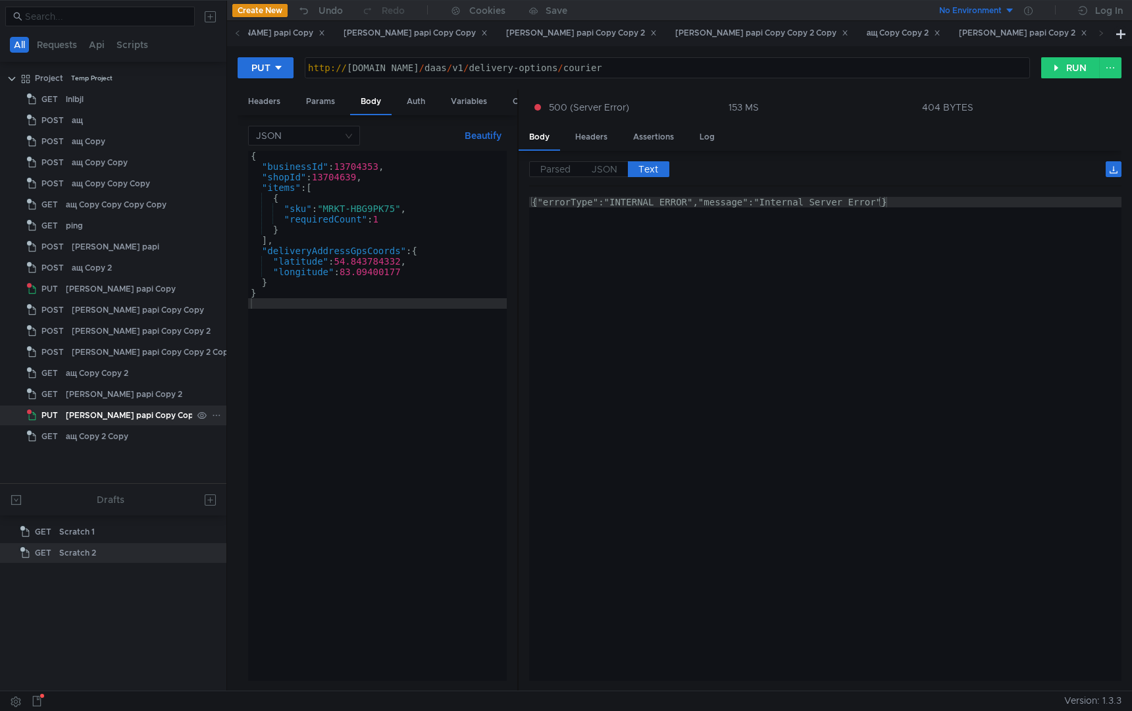
click at [212, 413] on icon at bounding box center [216, 415] width 9 height 9
click at [268, 475] on app-tour-anchor "Duplicate" at bounding box center [249, 473] width 41 height 16
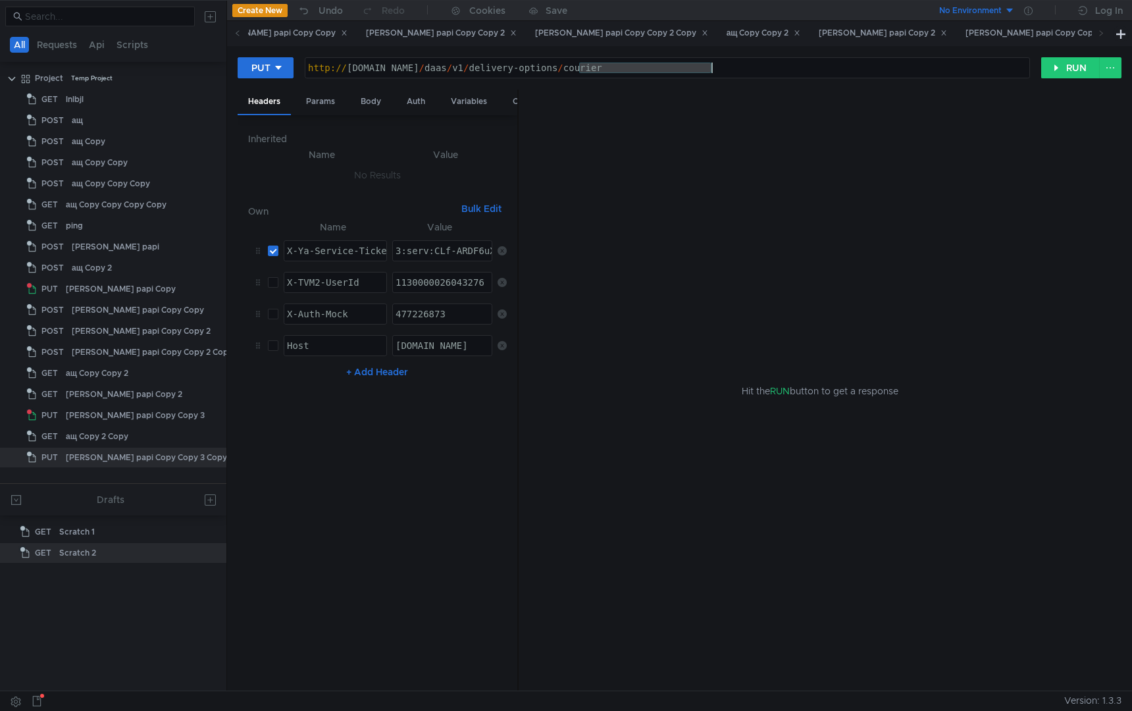
drag, startPoint x: 579, startPoint y: 69, endPoint x: 824, endPoint y: 70, distance: 245.4
click at [824, 70] on div "http:// [DOMAIN_NAME] / daas / v1 / delivery-options / courier" at bounding box center [667, 79] width 724 height 32
paste textarea "/daas/v1/pickup-points"
drag, startPoint x: 532, startPoint y: 70, endPoint x: 822, endPoint y: 63, distance: 290.2
click at [822, 63] on div "http:// [DOMAIN_NAME] / daas / v1 / delivery-options / courier" at bounding box center [667, 79] width 724 height 32
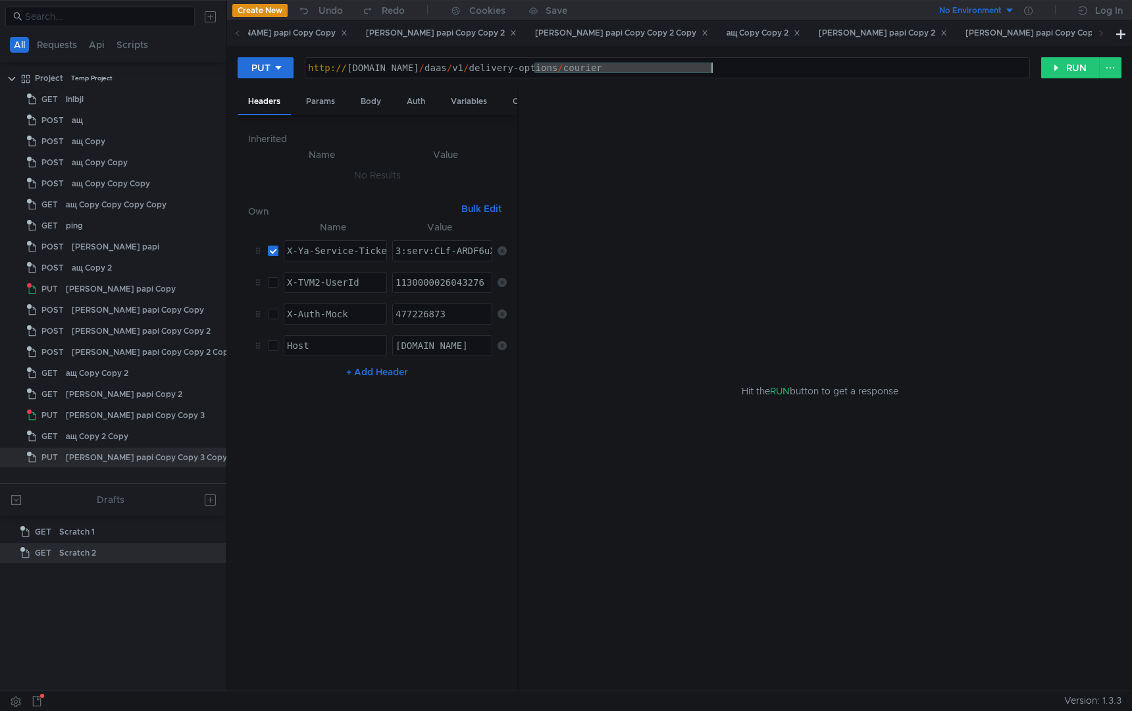
paste textarea "/daas/v1/pickup-points"
click at [537, 64] on div "http:// [DOMAIN_NAME] // daas / v1 / pickup-points" at bounding box center [667, 79] width 724 height 32
type textarea "[URL][DOMAIN_NAME]"
click at [368, 106] on div "Body" at bounding box center [370, 101] width 41 height 24
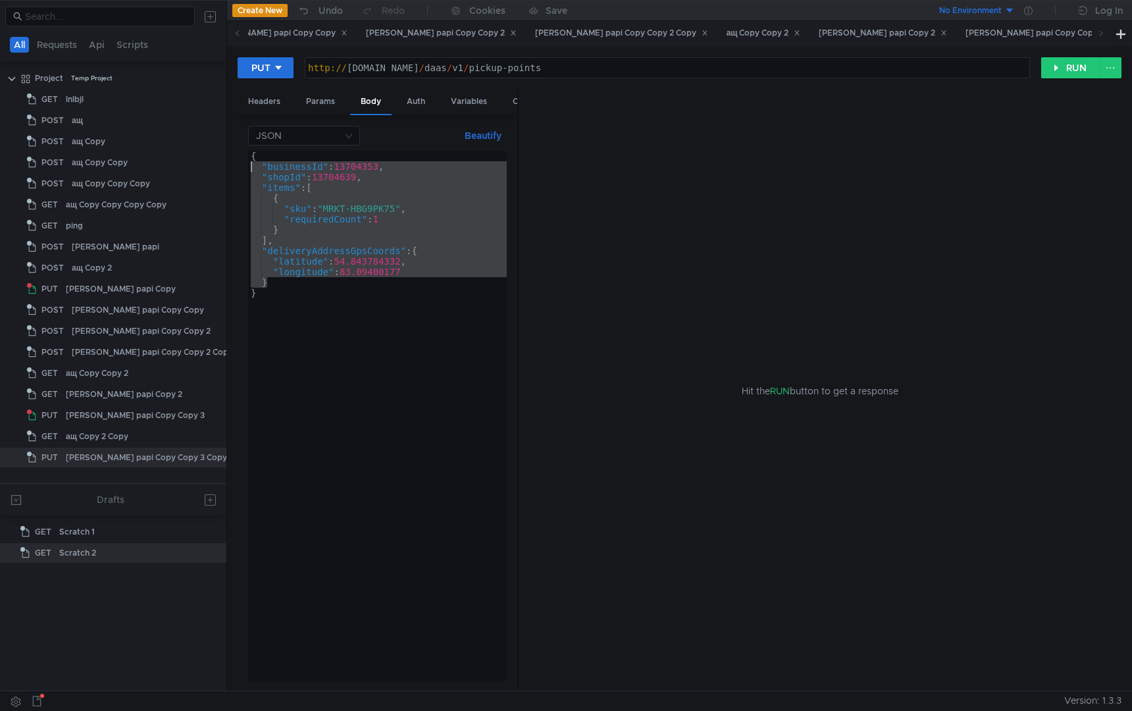
drag, startPoint x: 285, startPoint y: 285, endPoint x: 229, endPoint y: 166, distance: 131.6
click at [229, 166] on div "PUT [URL][DOMAIN_NAME] http:// [DOMAIN_NAME] / daas / v1 / pickup-points הההההה…" at bounding box center [679, 368] width 905 height 644
type textarea ""businessId": 13704353, "shopId": 13704639,"
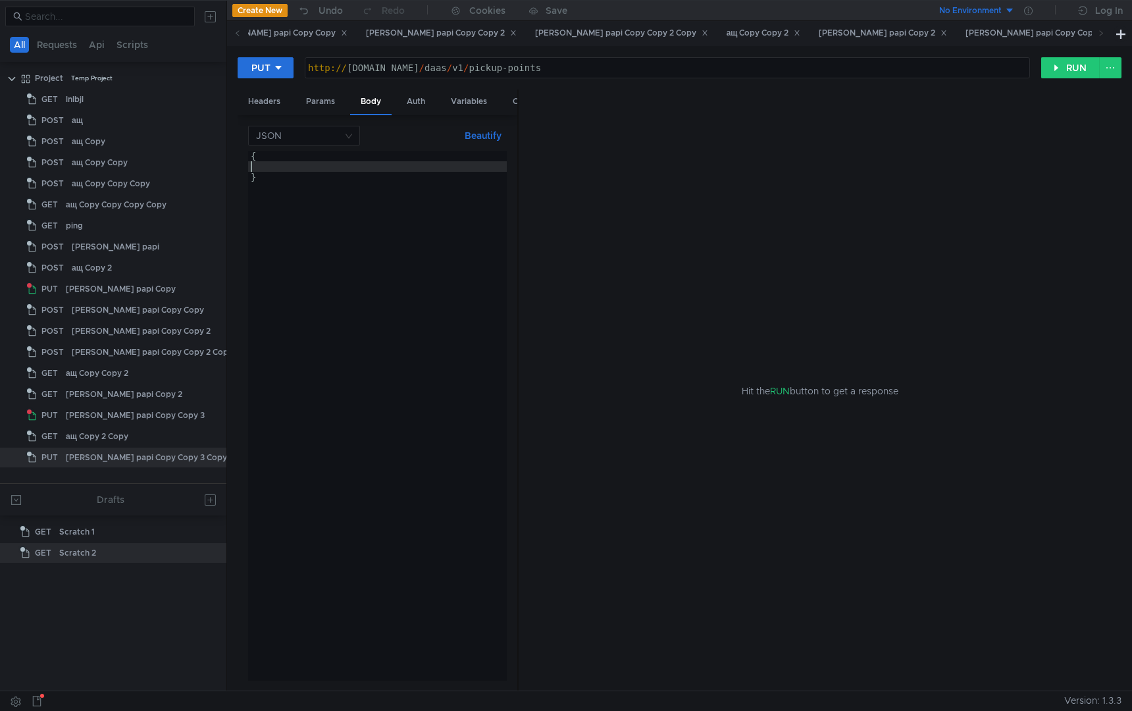
type textarea "{"
click at [1060, 70] on button "RUN" at bounding box center [1070, 67] width 59 height 21
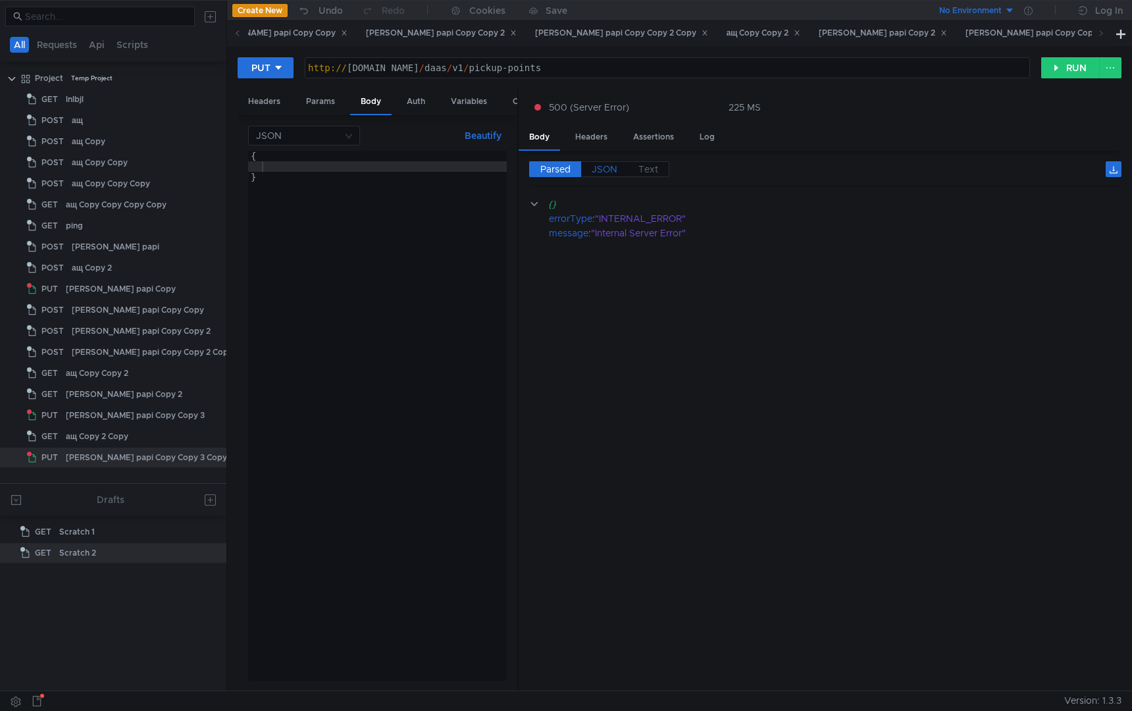
click at [603, 168] on span "JSON" at bounding box center [604, 169] width 26 height 12
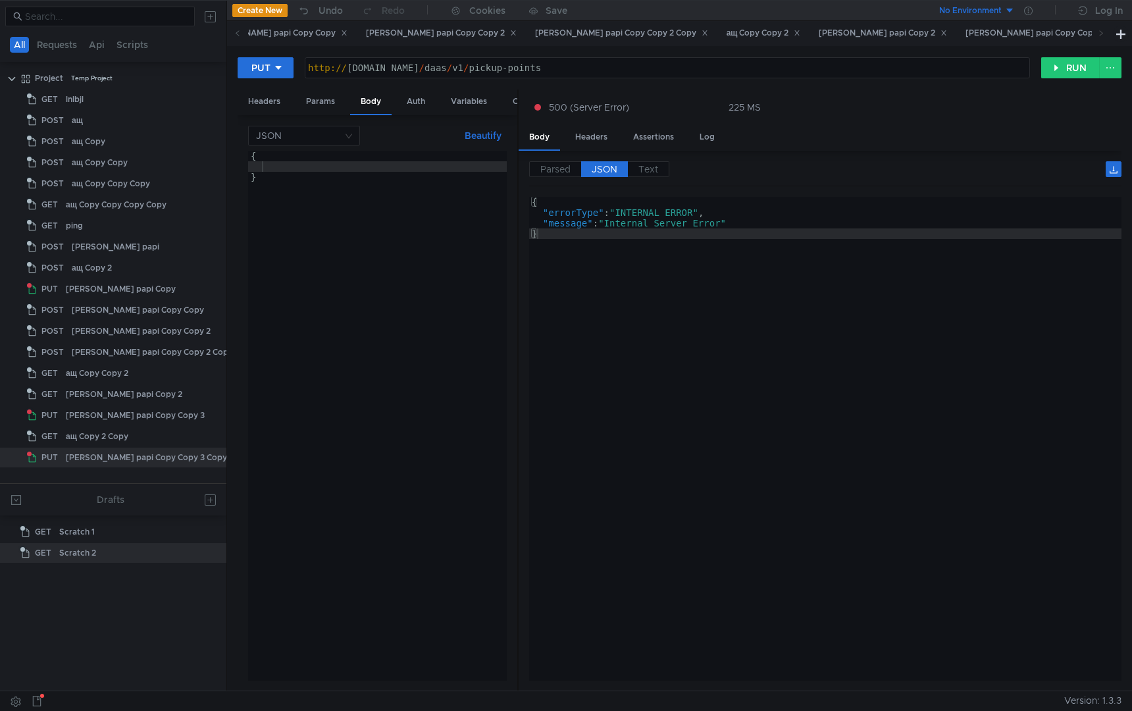
click at [339, 172] on div "{ }" at bounding box center [377, 426] width 259 height 551
paste textarea "limit""
type textarea ""limit": 10,"
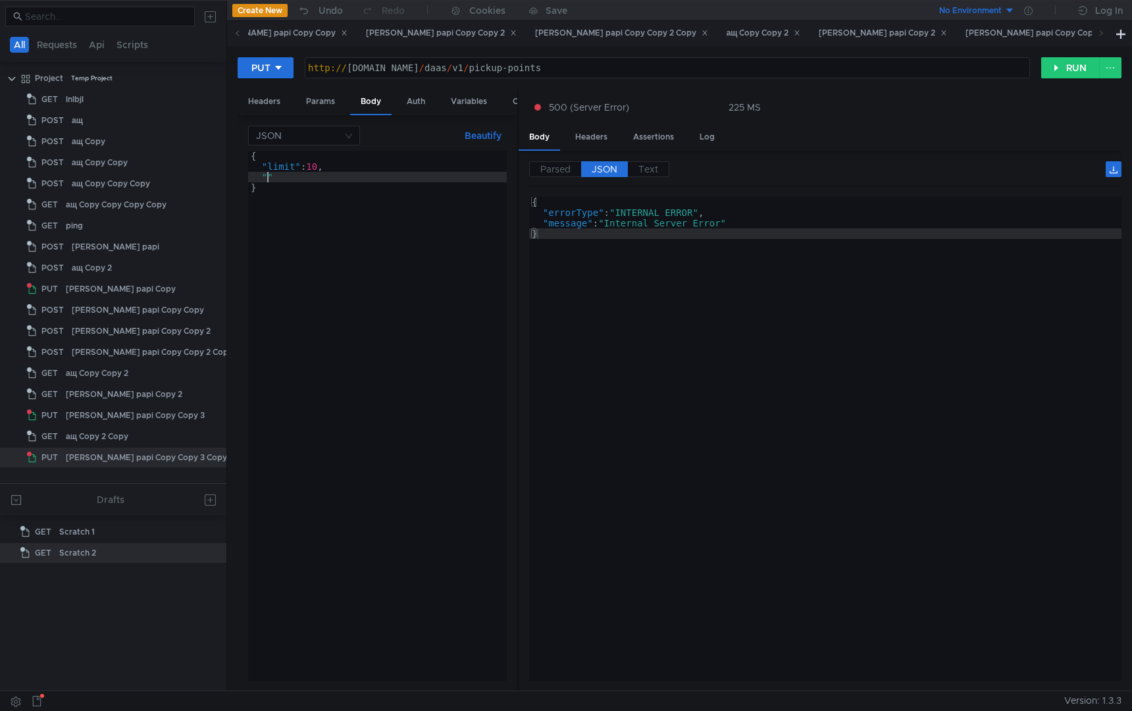
scroll to position [0, 1]
paste textarea "offset"
type textarea ""offset": 2"
click at [320, 274] on div "{ "limit" : 10 , "offset" : 2 }" at bounding box center [377, 426] width 259 height 551
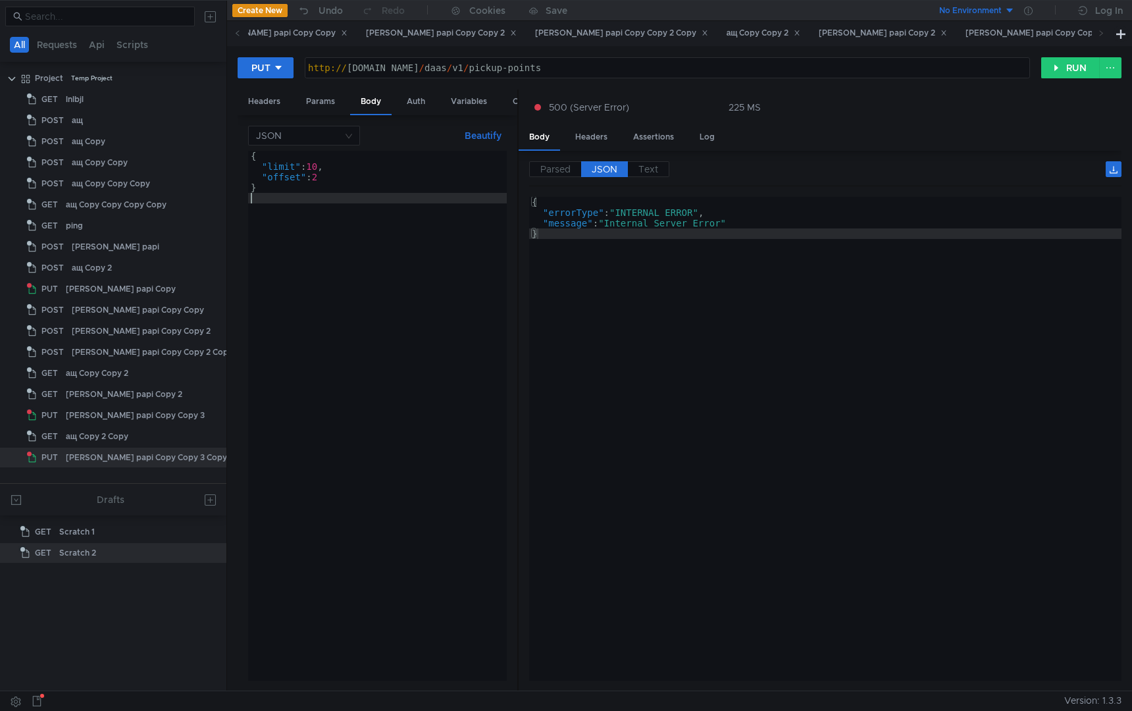
scroll to position [0, 0]
click at [1058, 67] on button "RUN" at bounding box center [1070, 67] width 59 height 21
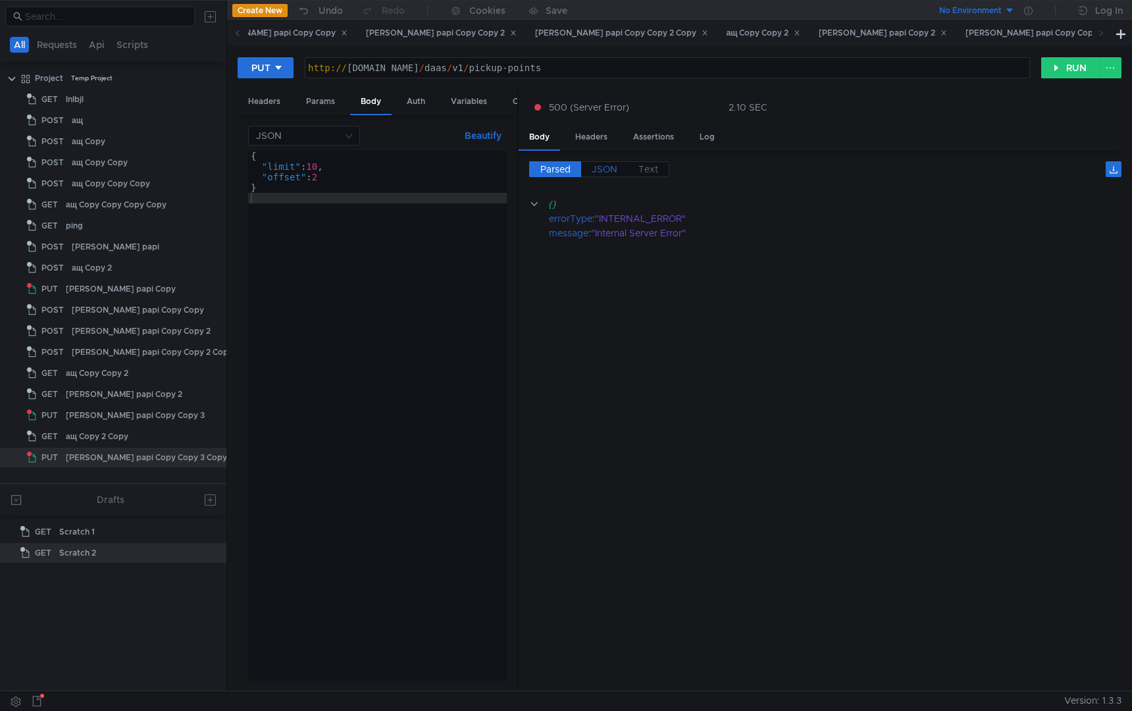
click at [594, 163] on span "JSON" at bounding box center [604, 169] width 26 height 12
click at [597, 170] on span "JSON" at bounding box center [604, 169] width 26 height 12
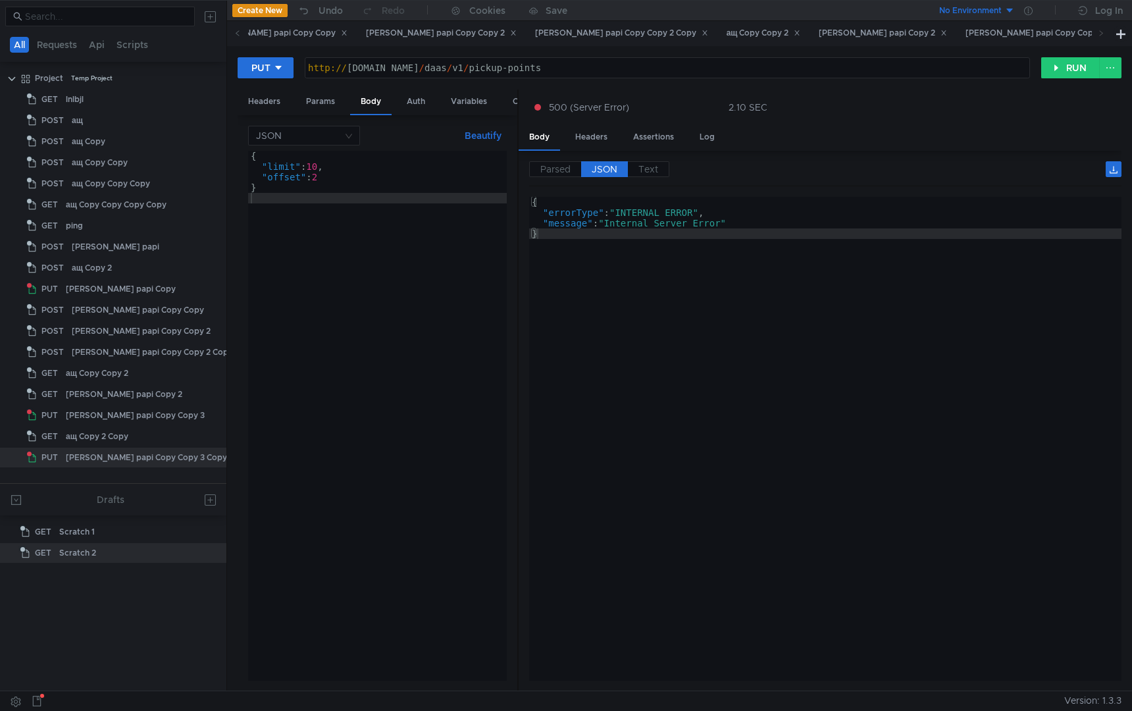
type textarea "}"
click at [601, 313] on div "{ "errorType" : "INTERNAL_ERROR" , "message" : "Internal Server Error" }" at bounding box center [825, 449] width 592 height 505
click at [409, 315] on div "{ "limit" : 10 , "offset" : 2 }" at bounding box center [377, 426] width 259 height 551
click at [327, 175] on div "{ "limit" : 10 , "offset" : 2 }" at bounding box center [377, 426] width 259 height 551
type textarea ""offset": 2"
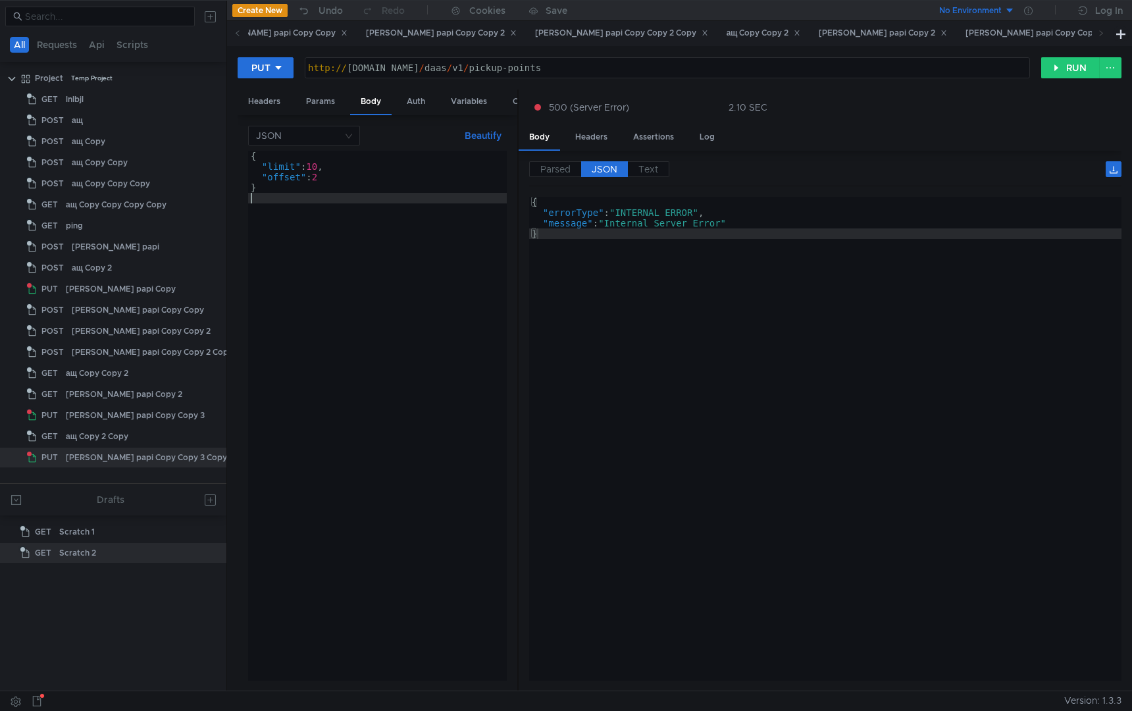
click at [341, 230] on div "{ "limit" : 10 , "offset" : 2 }" at bounding box center [377, 426] width 259 height 551
click at [326, 165] on div "{ "limit" : 10 , "offset" : 2 }" at bounding box center [377, 426] width 259 height 551
type textarea ""offset": 0"
click at [358, 320] on div "{ "limit" : 1 , "offset" : 0 }" at bounding box center [377, 426] width 259 height 551
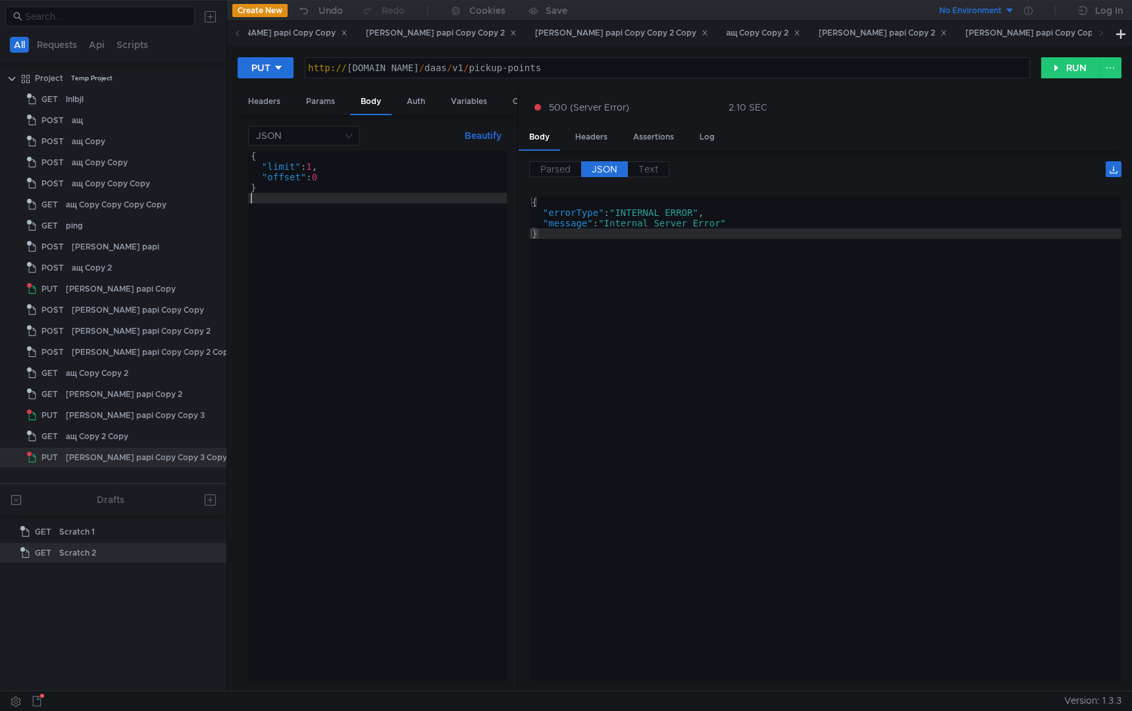
scroll to position [0, 0]
click at [1059, 61] on button "RUN" at bounding box center [1070, 67] width 59 height 21
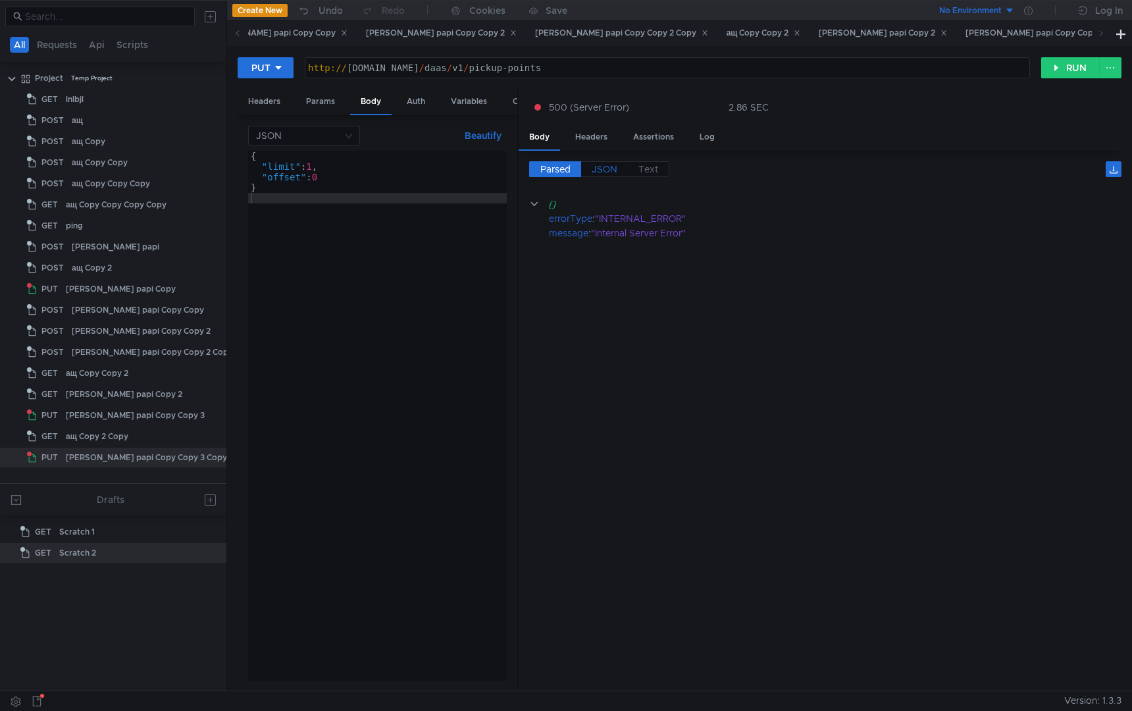
click at [599, 174] on span "JSON" at bounding box center [604, 169] width 26 height 12
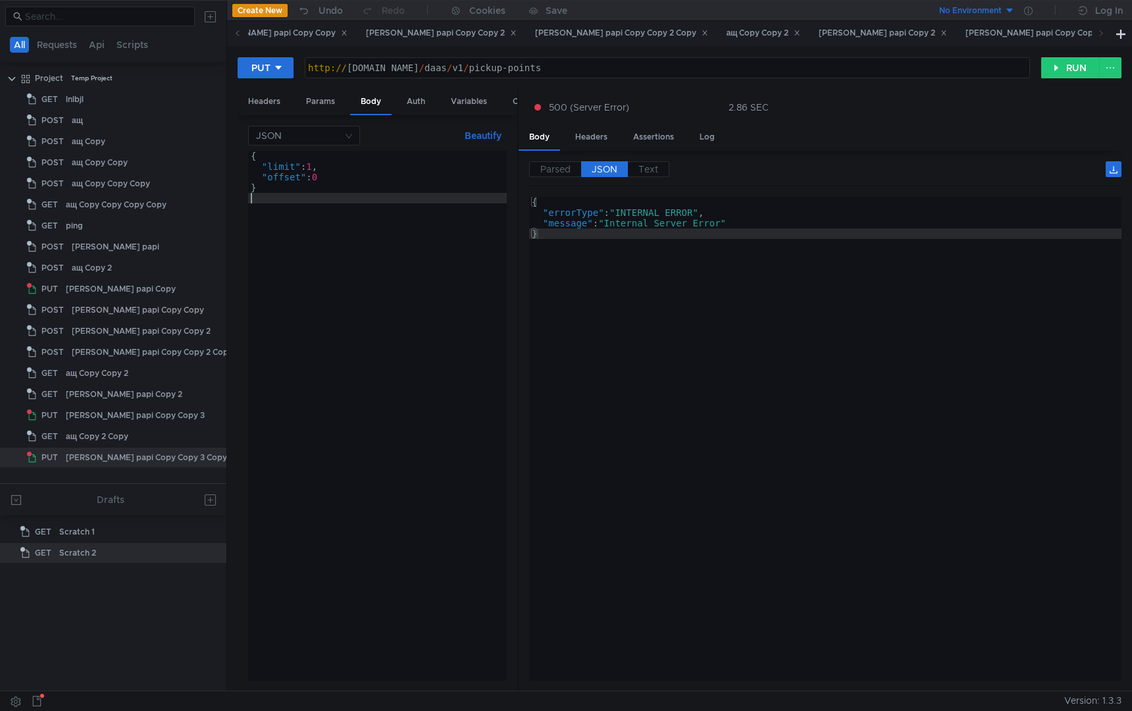
click at [480, 365] on div "{ "limit" : 1 , "offset" : 0 }" at bounding box center [377, 426] width 259 height 551
